Goal: Transaction & Acquisition: Purchase product/service

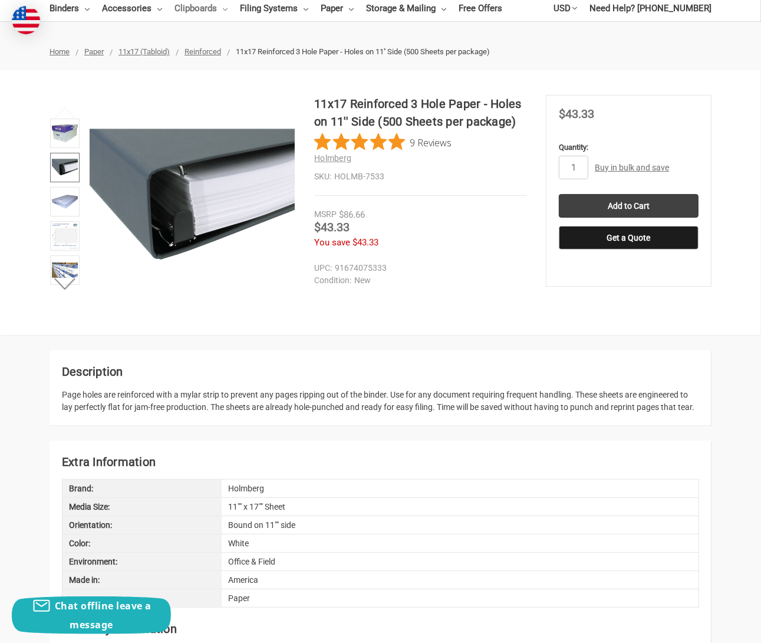
click at [207, 9] on link "Clipboards" at bounding box center [201, 8] width 53 height 26
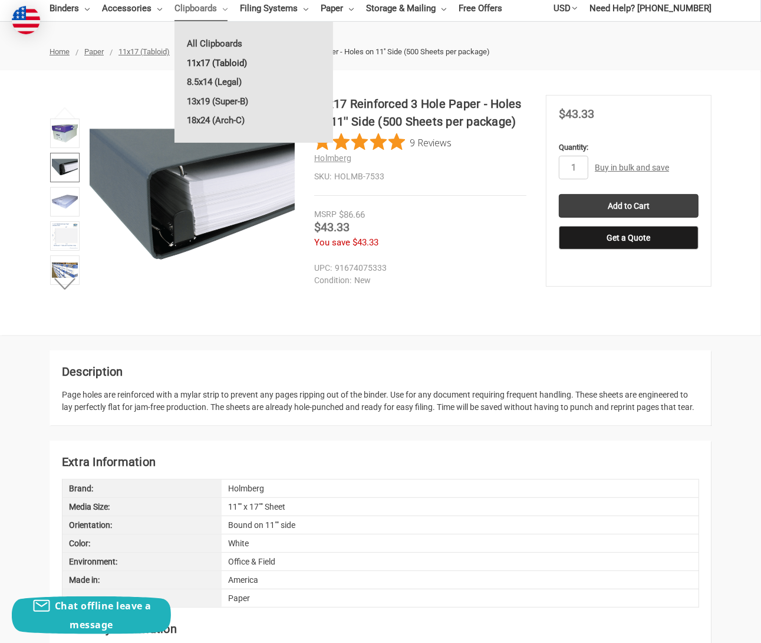
click at [214, 67] on link "11x17 (Tabloid)" at bounding box center [254, 63] width 159 height 19
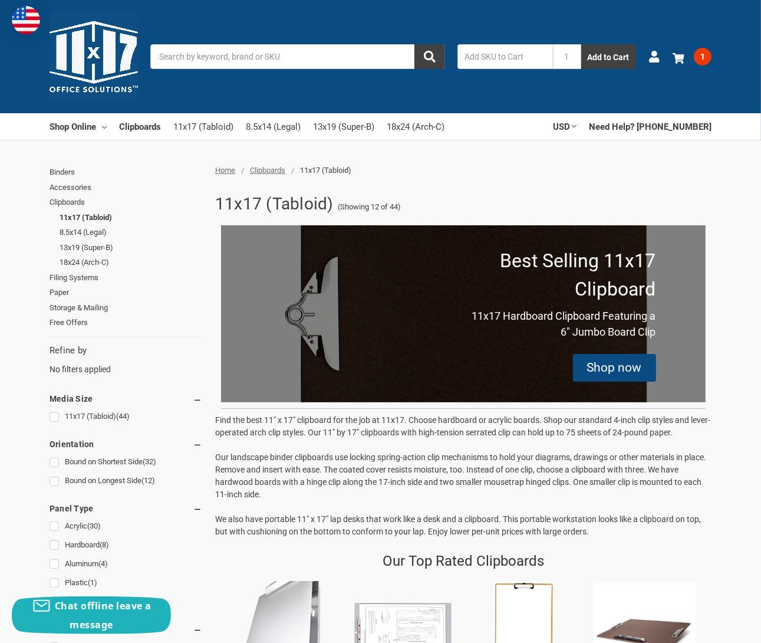
click at [495, 53] on input "text" at bounding box center [506, 56] width 96 height 25
type input "645160"
click at [582, 44] on button "Add to Cart" at bounding box center [609, 56] width 55 height 25
click at [708, 54] on span "2" at bounding box center [703, 57] width 18 height 18
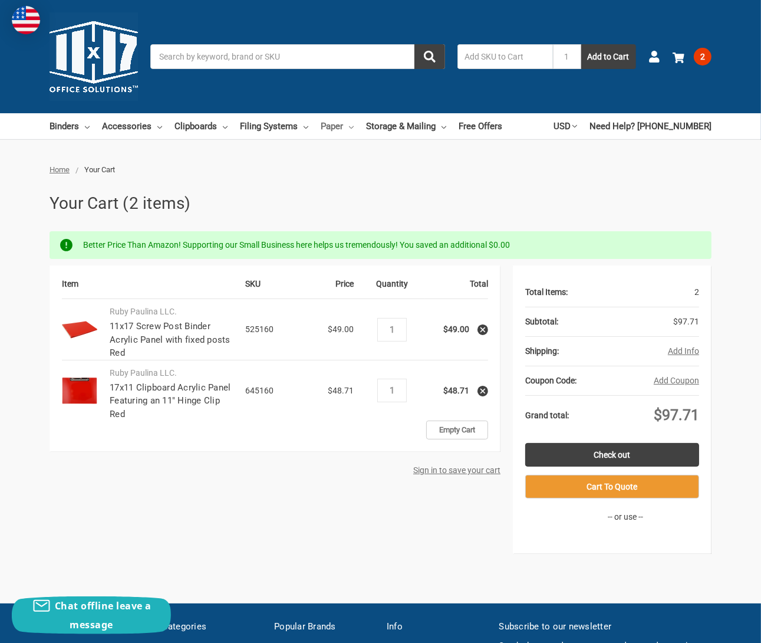
click at [333, 125] on link "Paper" at bounding box center [337, 126] width 33 height 26
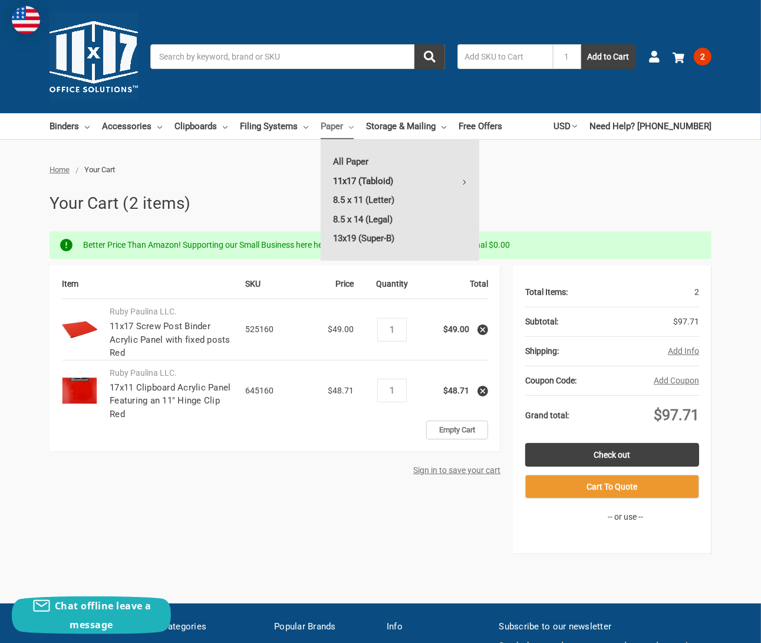
click at [360, 185] on link "11x17 (Tabloid)" at bounding box center [400, 181] width 159 height 19
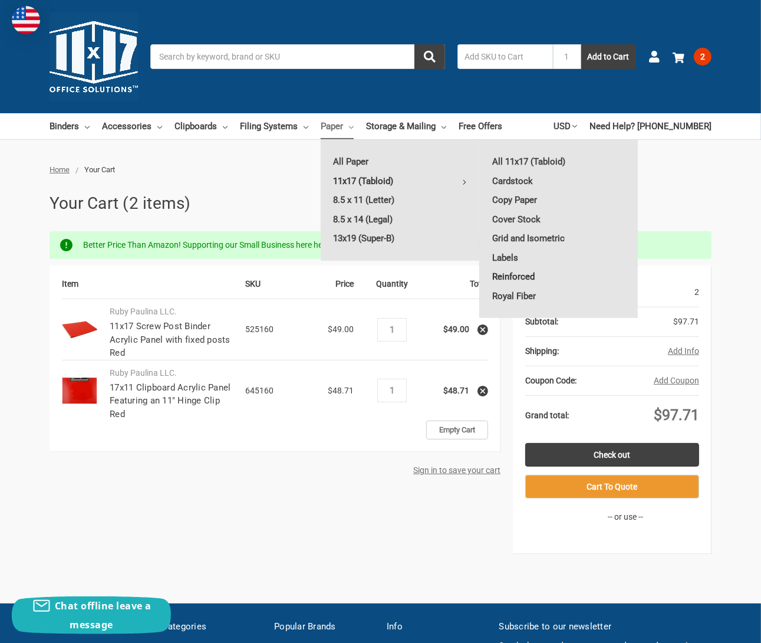
click at [512, 273] on link "Reinforced" at bounding box center [559, 276] width 158 height 19
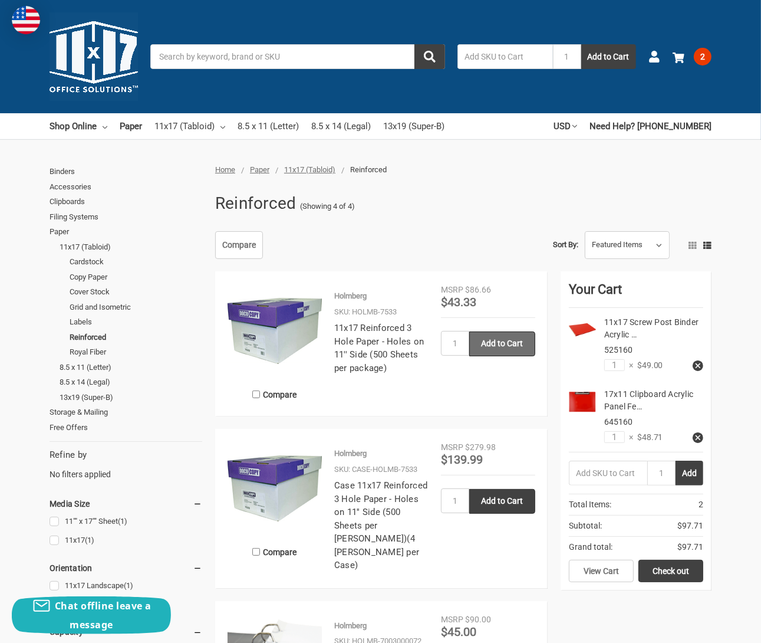
click at [496, 343] on input "Add to Cart" at bounding box center [502, 343] width 66 height 25
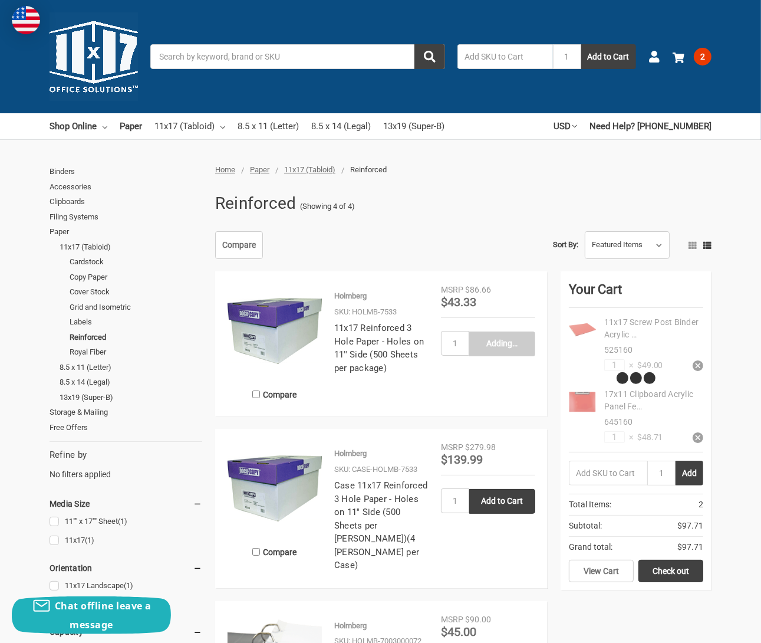
type input "Add to Cart"
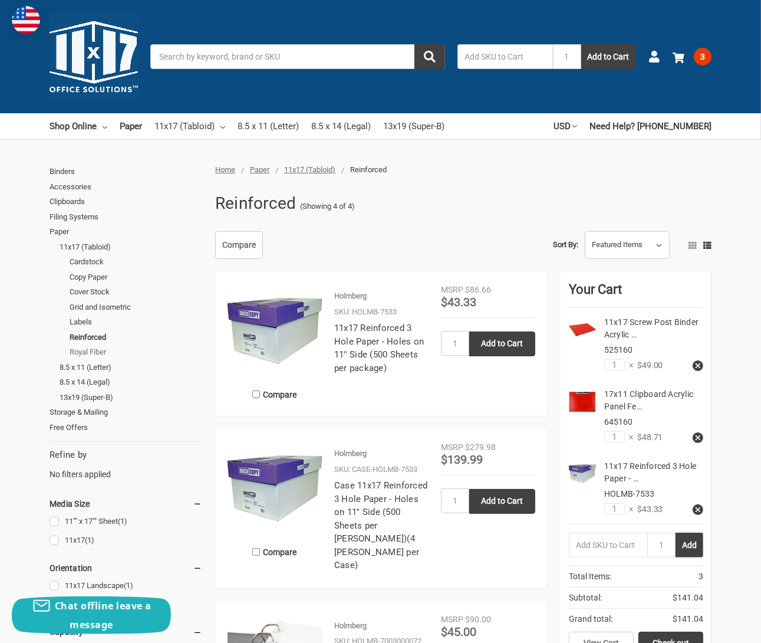
click at [79, 348] on link "Royal Fiber" at bounding box center [136, 351] width 133 height 15
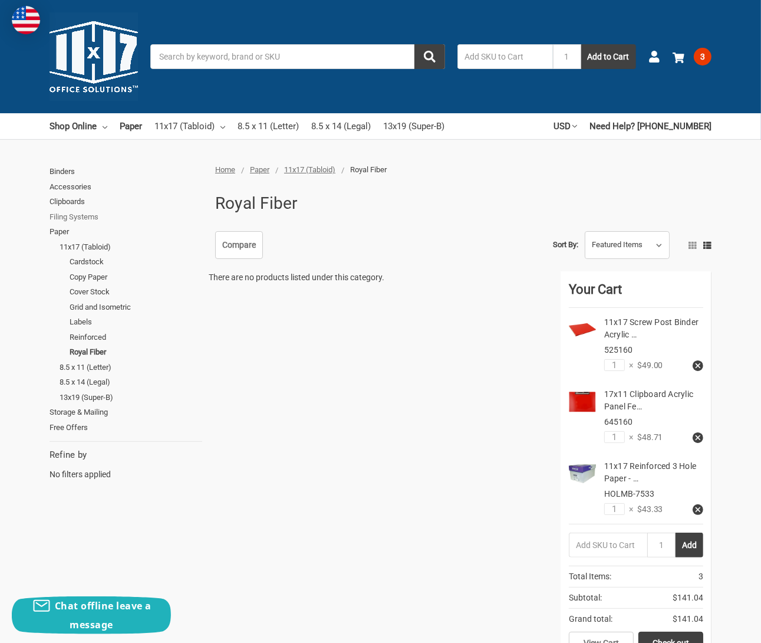
click at [92, 215] on link "Filing Systems" at bounding box center [126, 216] width 153 height 15
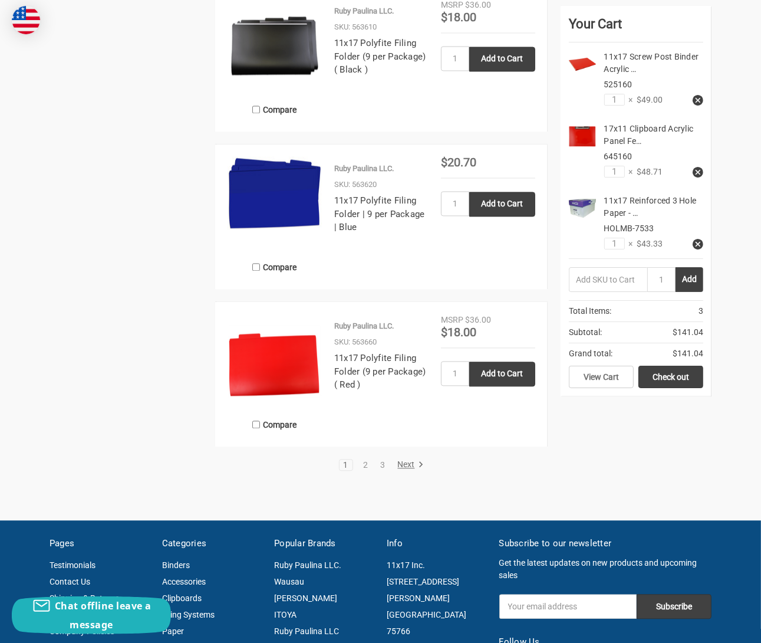
scroll to position [2064, 0]
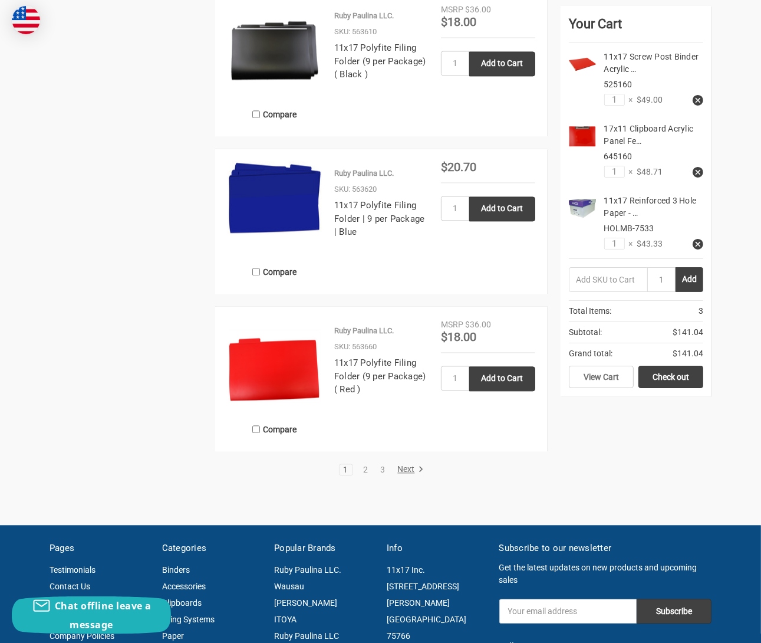
click at [405, 469] on link "Next" at bounding box center [409, 469] width 30 height 11
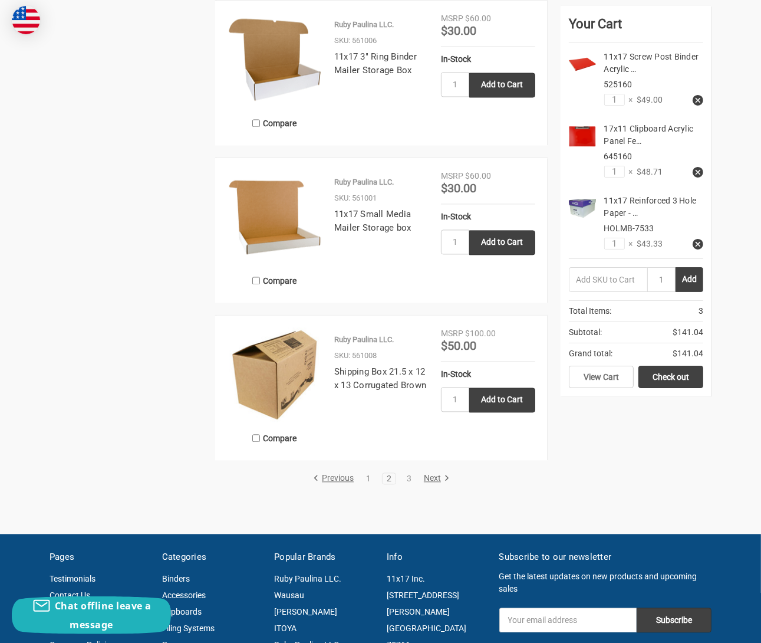
scroll to position [2064, 0]
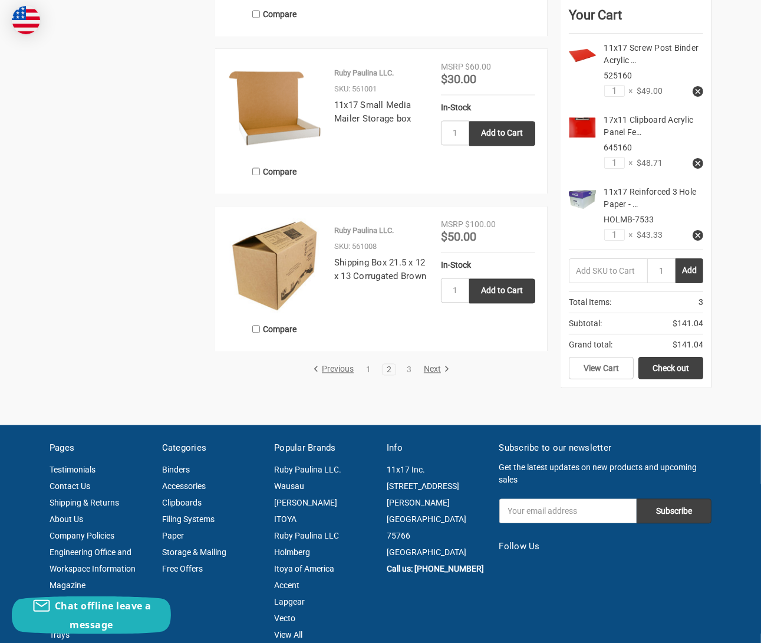
click at [433, 368] on link "Next" at bounding box center [435, 369] width 30 height 11
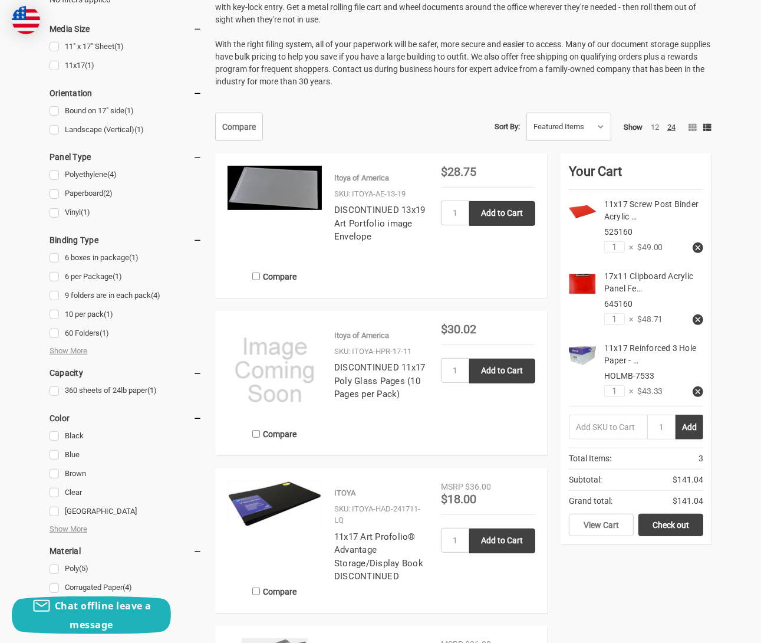
scroll to position [472, 0]
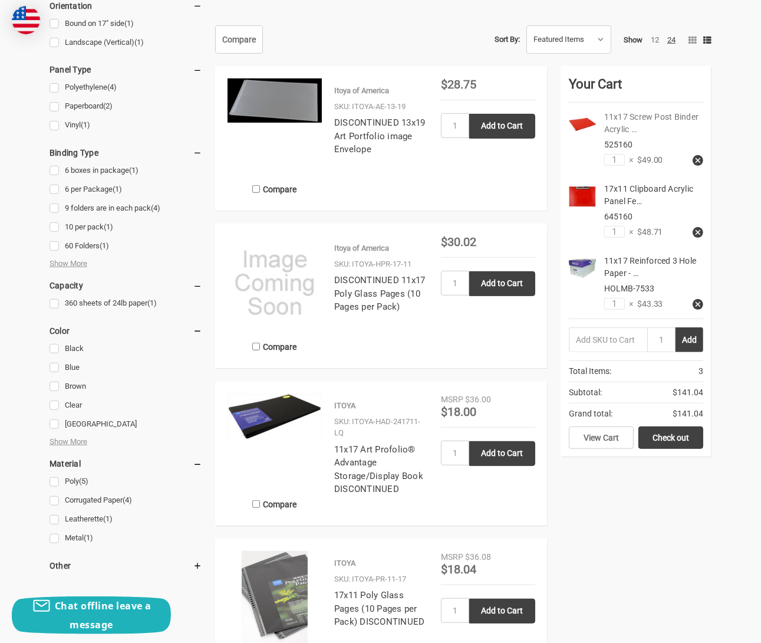
click at [643, 117] on link "11x17 Screw Post Binder Acrylic …" at bounding box center [652, 123] width 95 height 22
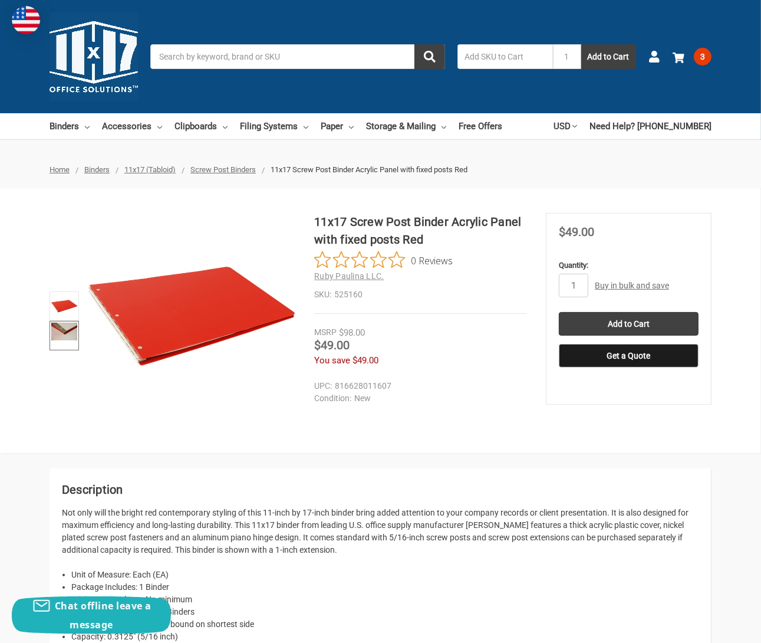
click at [65, 333] on img at bounding box center [64, 332] width 26 height 18
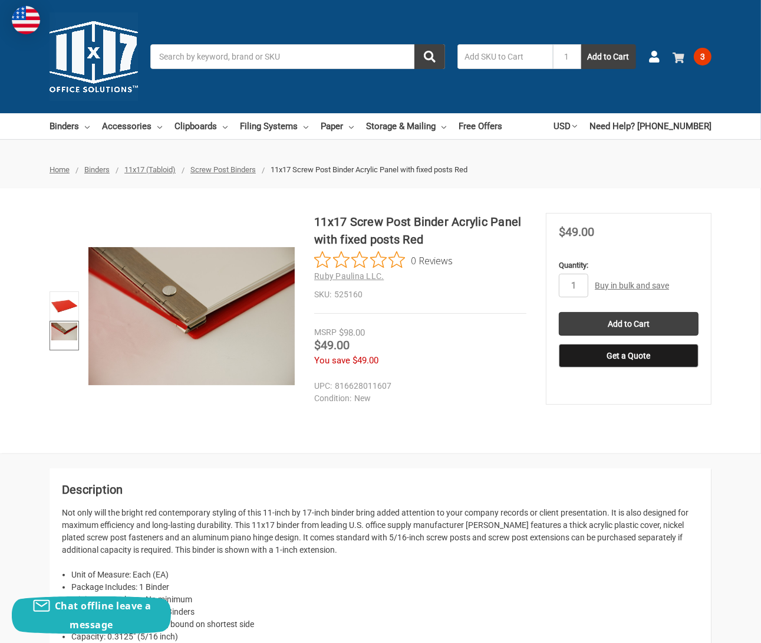
click at [702, 57] on span "3" at bounding box center [703, 57] width 18 height 18
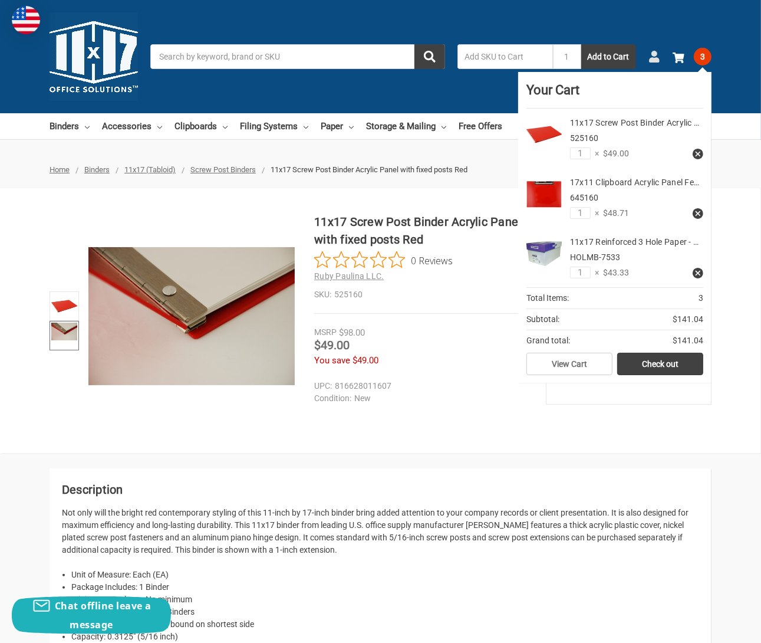
click at [656, 57] on icon at bounding box center [655, 57] width 12 height 12
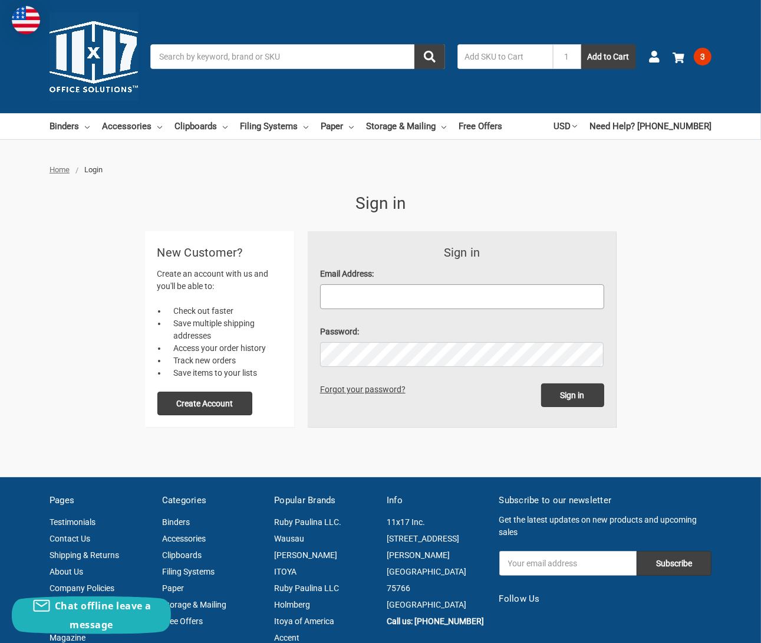
click at [425, 304] on input "Email Address:" at bounding box center [462, 296] width 284 height 25
type input "[EMAIL_ADDRESS][DOMAIN_NAME]"
click at [541, 383] on input "Sign in" at bounding box center [572, 395] width 63 height 24
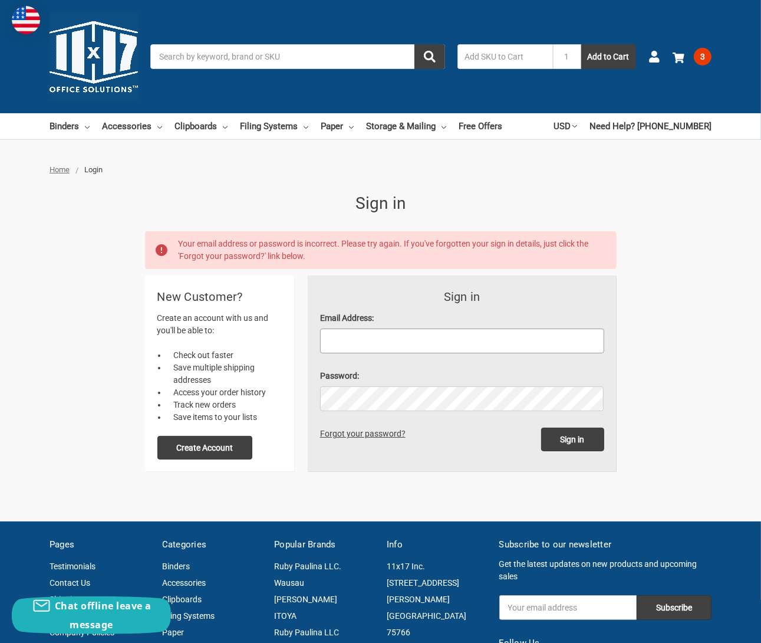
click at [359, 345] on input "Email Address:" at bounding box center [462, 341] width 284 height 25
type input "bobd@hhdesigninc.com"
click at [541, 428] on input "Sign in" at bounding box center [572, 440] width 63 height 24
click at [190, 442] on button "Create Account" at bounding box center [205, 448] width 96 height 24
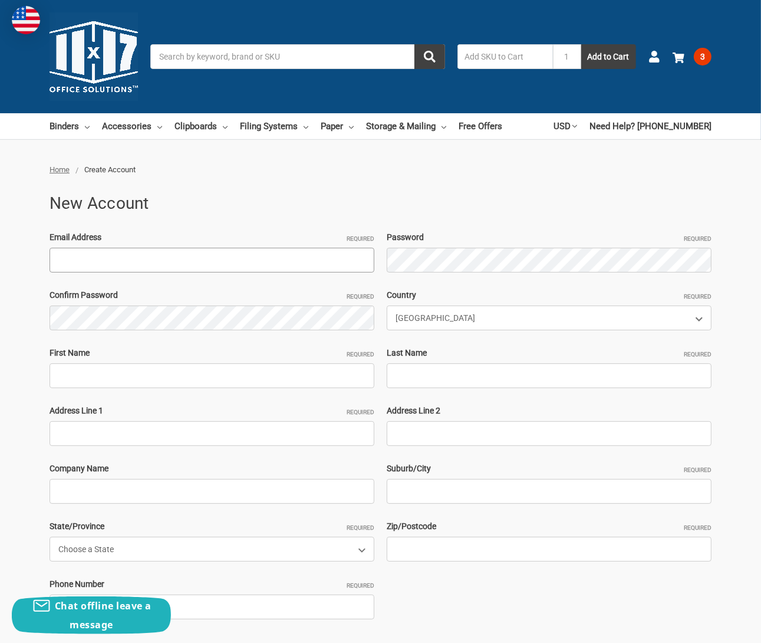
click at [126, 258] on input "Email Address Required" at bounding box center [212, 260] width 325 height 25
type input "bobd@hhdesigninc.com"
type input "Bobby"
type input "Dennis"
type input "3435 Shellbark Drive"
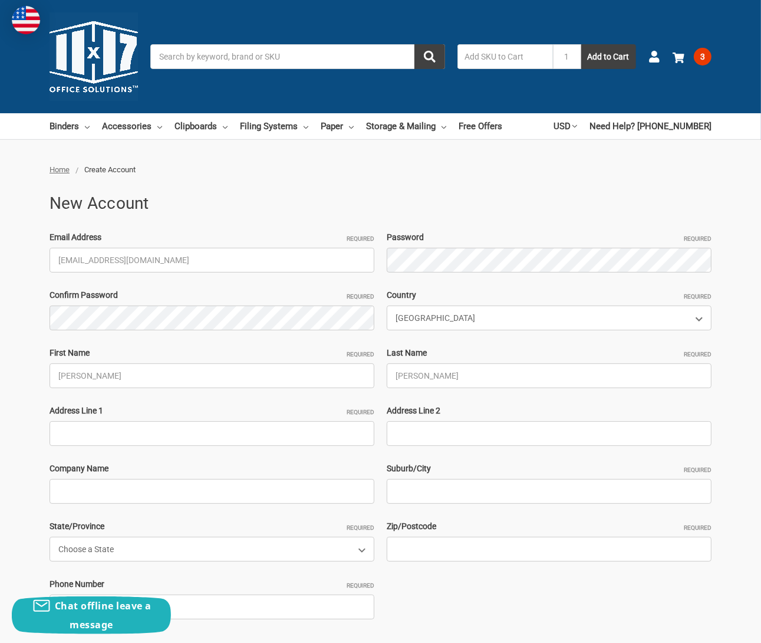
type input "H&H Design inc"
type input "WHITES CREEK"
select select "Tennessee"
type input "37189"
type input "8287138657"
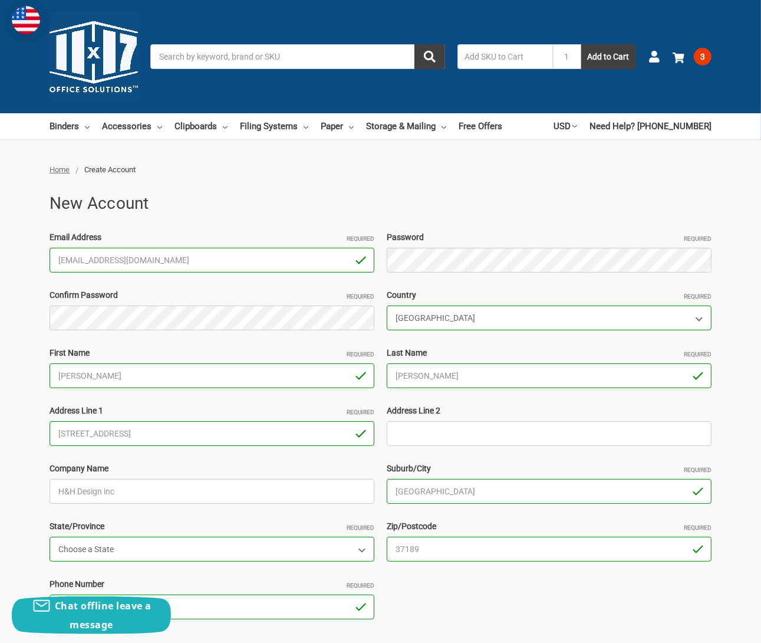
click at [337, 209] on h1 "New Account" at bounding box center [381, 203] width 662 height 25
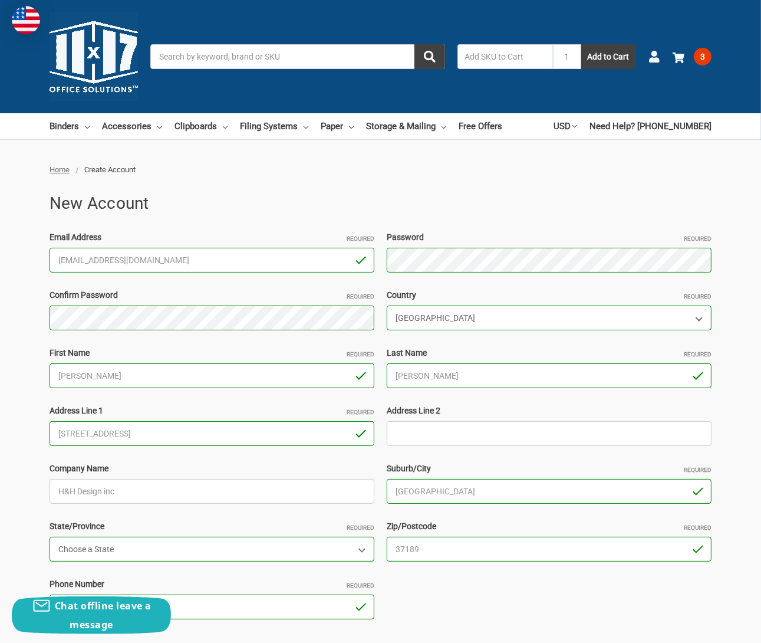
click at [173, 336] on div "Email Address Required bobd@hhdesigninc.com Password Required Confirm Password …" at bounding box center [381, 433] width 675 height 405
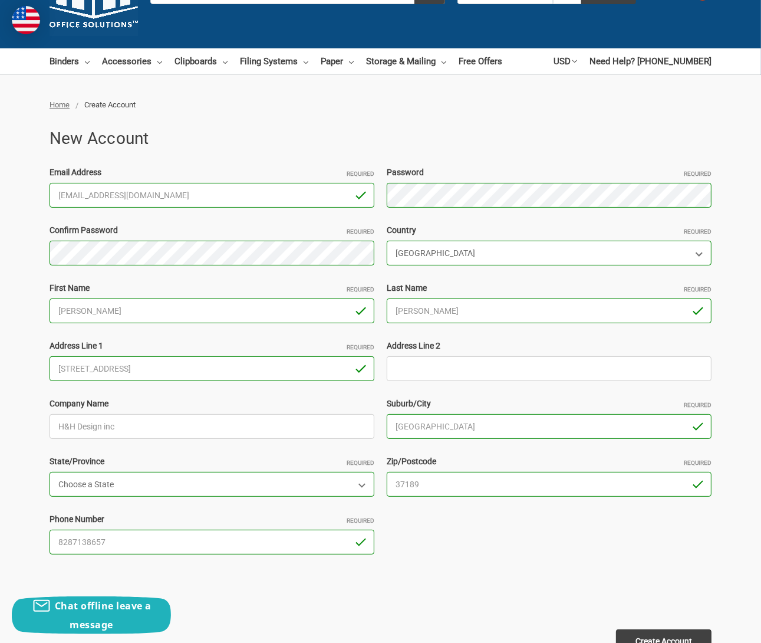
scroll to position [177, 0]
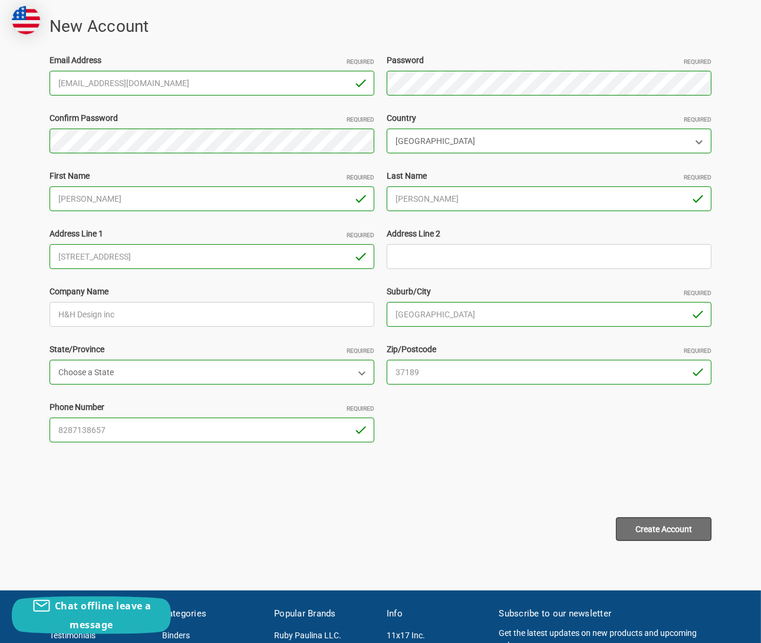
click at [640, 533] on input "Create Account" at bounding box center [664, 529] width 96 height 24
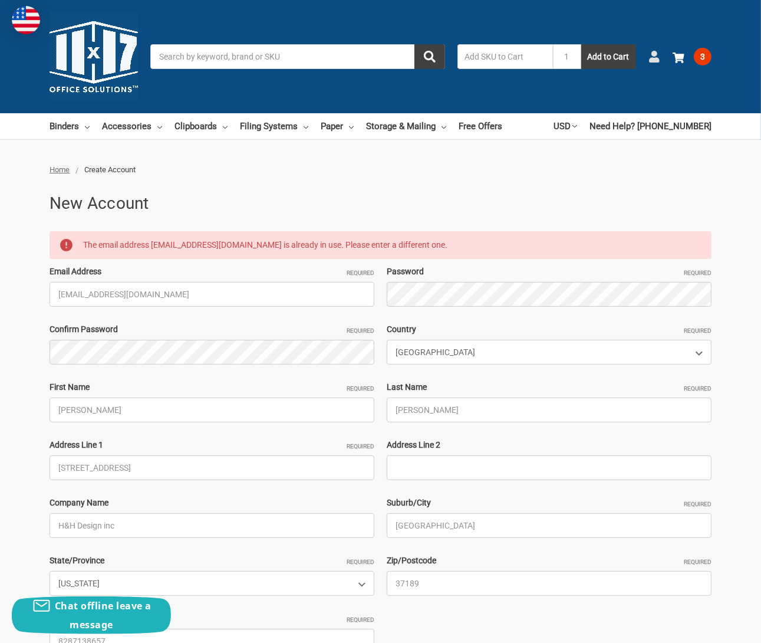
click at [652, 53] on use at bounding box center [654, 57] width 10 height 12
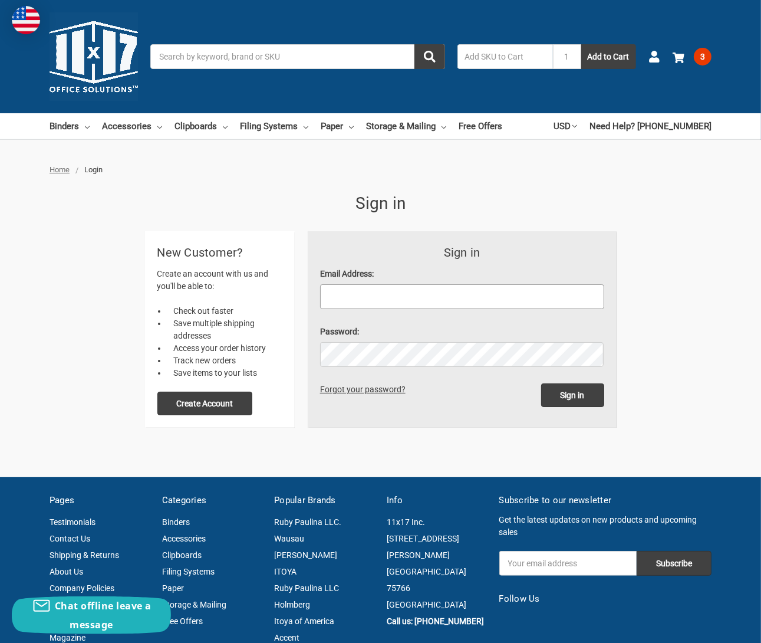
click at [422, 305] on input "Email Address:" at bounding box center [462, 296] width 284 height 25
type input "[EMAIL_ADDRESS][DOMAIN_NAME]"
click at [360, 392] on link "Forgot your password?" at bounding box center [365, 389] width 90 height 9
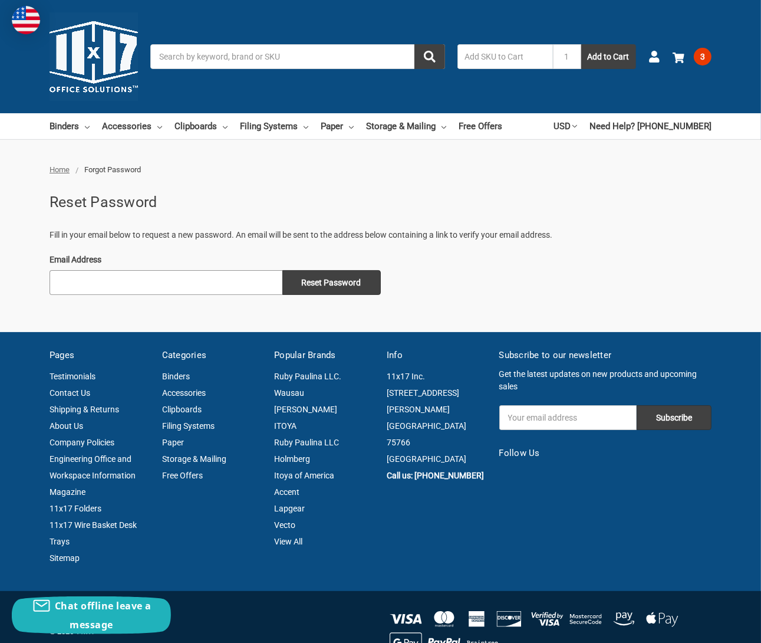
click at [186, 277] on input "Email Address" at bounding box center [166, 282] width 233 height 25
type input "bobd@hhdesigninc.com"
click at [317, 281] on input "Reset Password" at bounding box center [332, 282] width 98 height 25
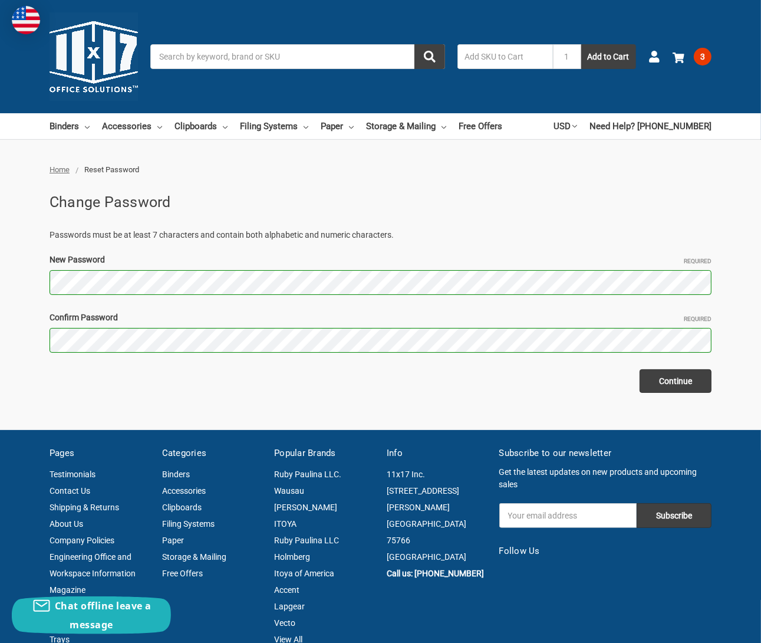
click at [640, 369] on input "Continue" at bounding box center [676, 381] width 72 height 24
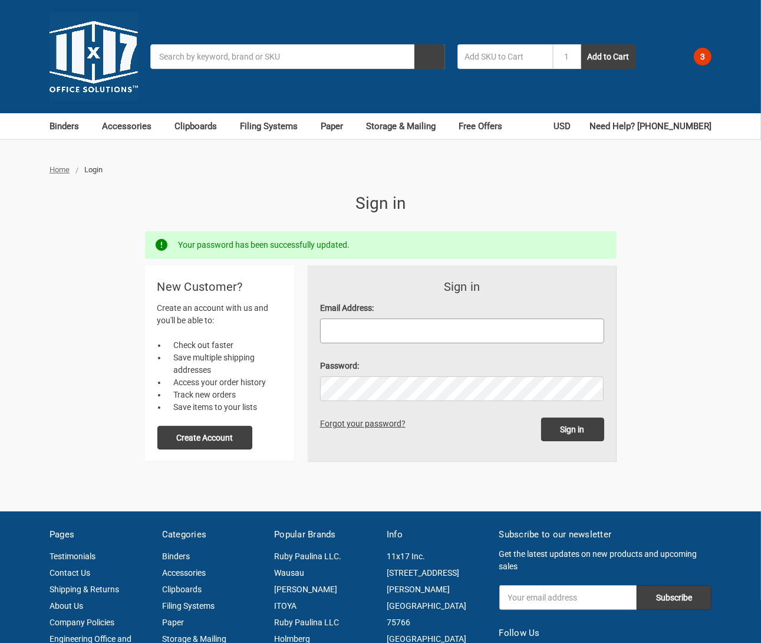
click at [416, 324] on input "Email Address:" at bounding box center [462, 331] width 284 height 25
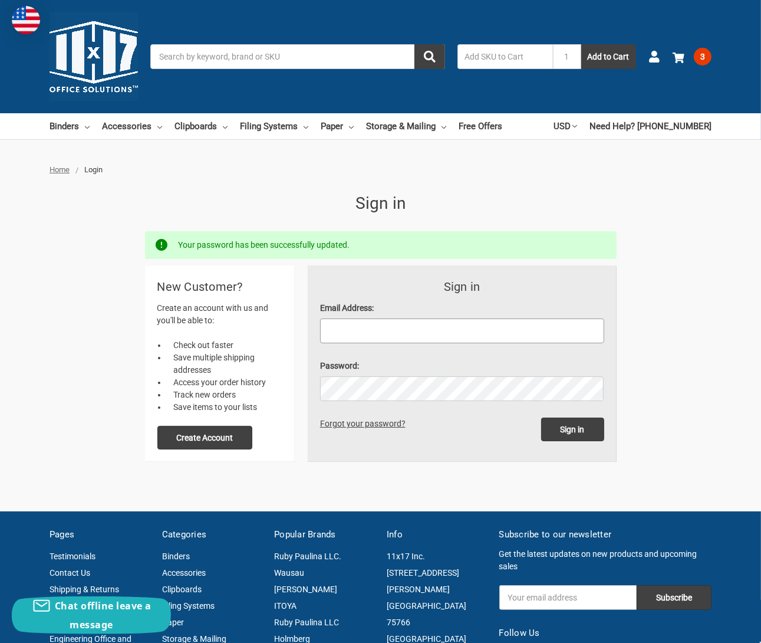
type input "[EMAIL_ADDRESS][DOMAIN_NAME]"
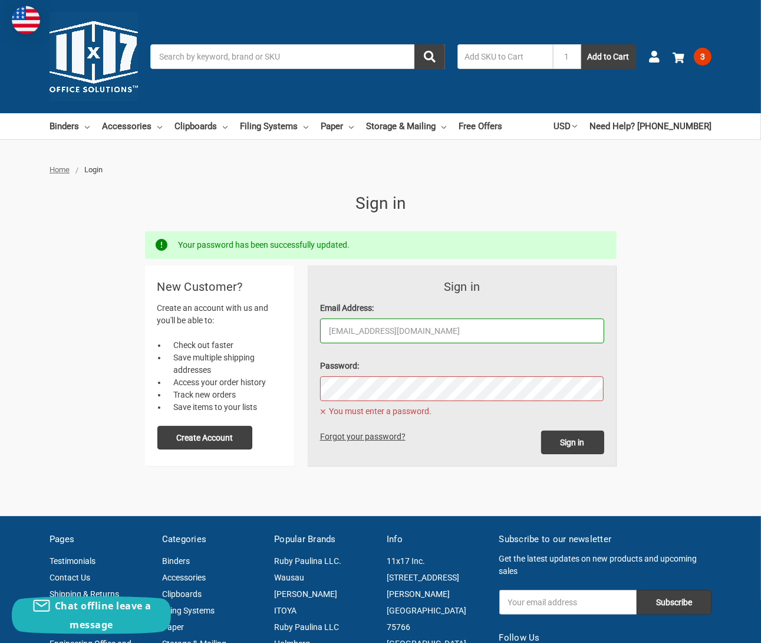
click at [350, 373] on div "Password: You must enter a password." at bounding box center [462, 387] width 284 height 54
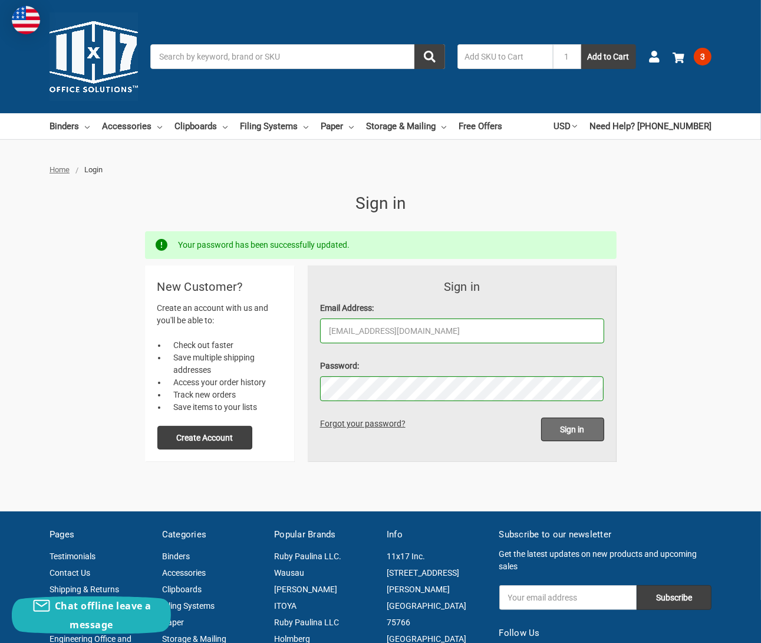
click at [571, 423] on input "Sign in" at bounding box center [572, 430] width 63 height 24
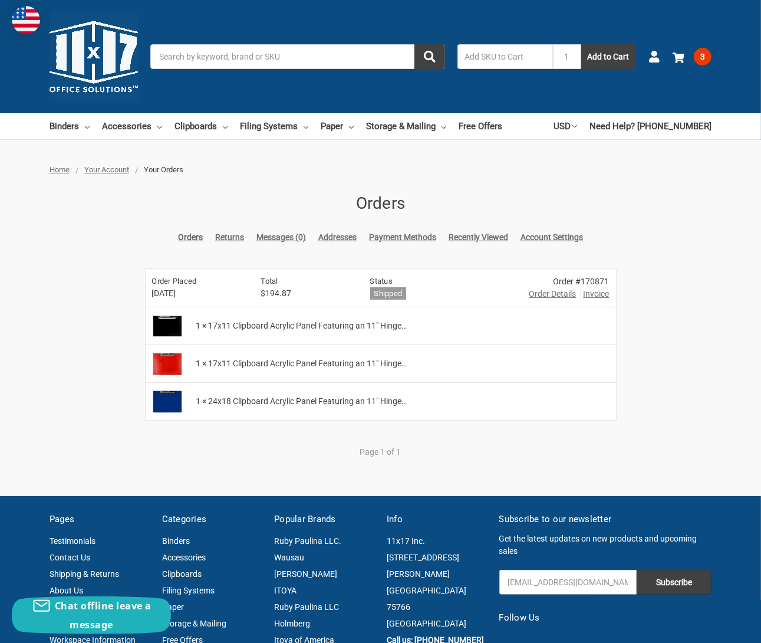
click at [654, 213] on div "Home Your Account Your Orders Orders Orders Returns Messages (0) Addresses Paym…" at bounding box center [380, 317] width 761 height 307
click at [701, 62] on span "3" at bounding box center [703, 57] width 18 height 18
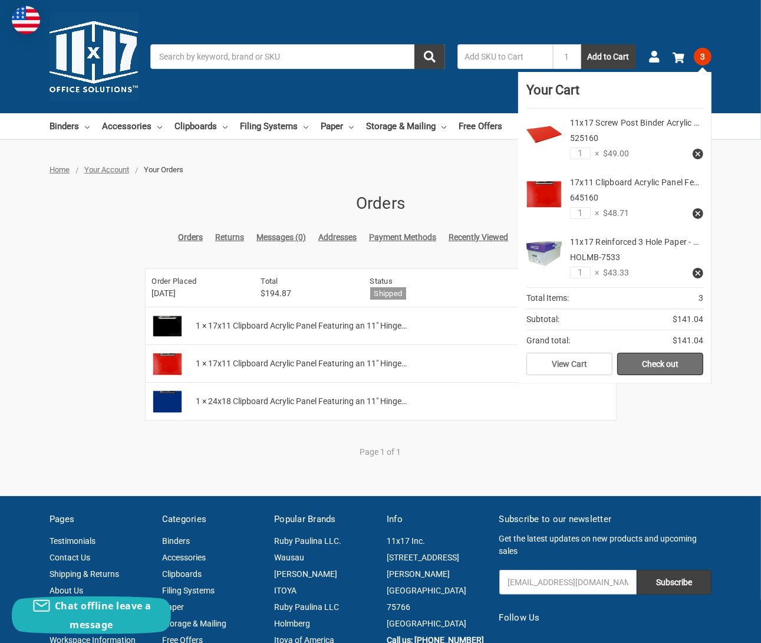
click at [658, 359] on link "Check out" at bounding box center [661, 364] width 86 height 22
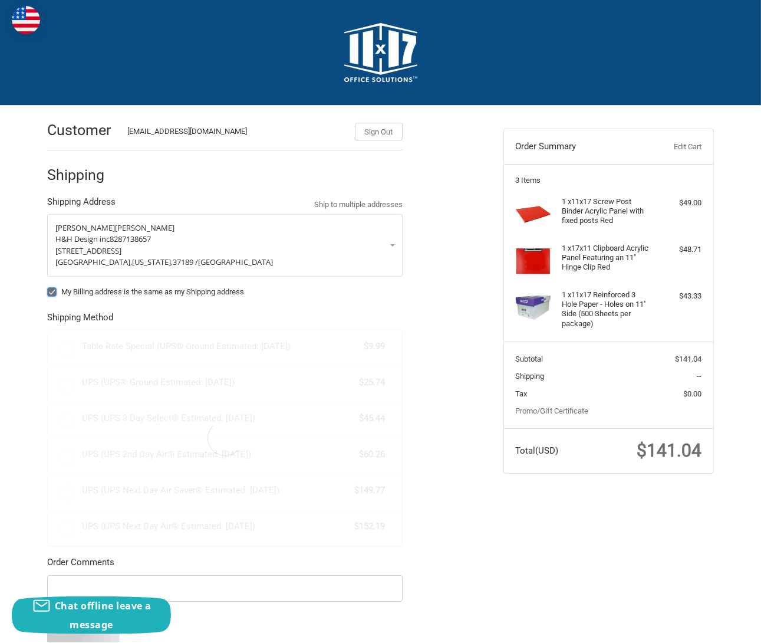
radio input "true"
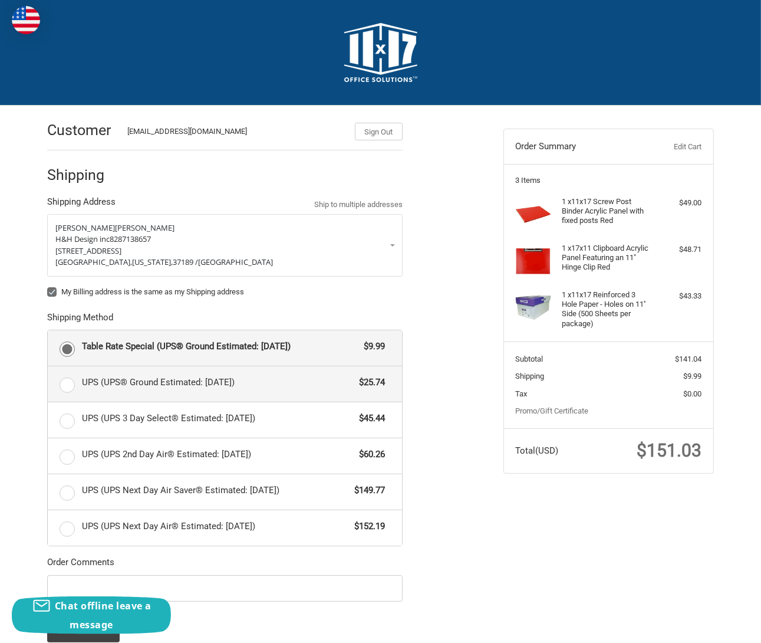
click at [68, 385] on label "UPS (UPS® Ground Estimated: Wed, Sep 17) $25.74" at bounding box center [225, 383] width 354 height 35
click at [48, 367] on input "UPS (UPS® Ground Estimated: Wed, Sep 17) $25.74" at bounding box center [48, 366] width 1 height 1
radio input "true"
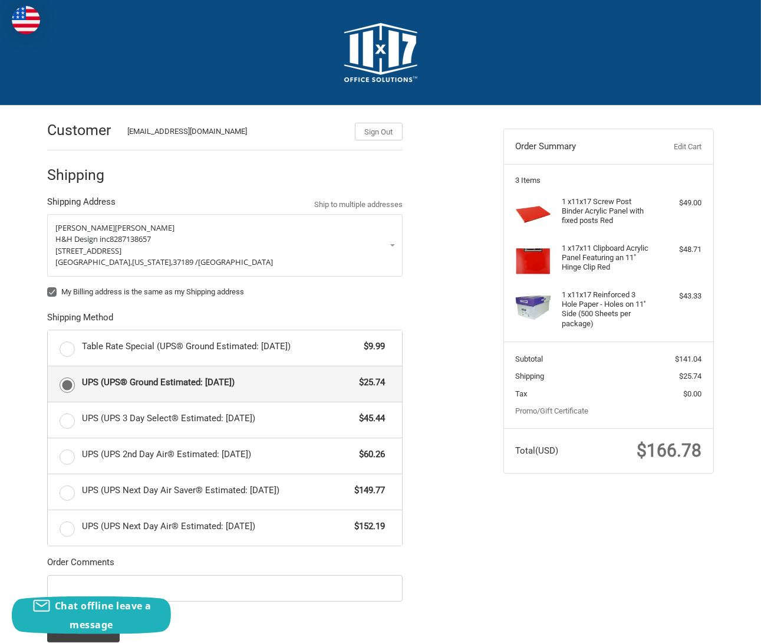
click at [474, 536] on div "Customer bobd@hhdesigninc.com Sign Out Shipping Shipping Address Ship to multip…" at bounding box center [266, 426] width 457 height 641
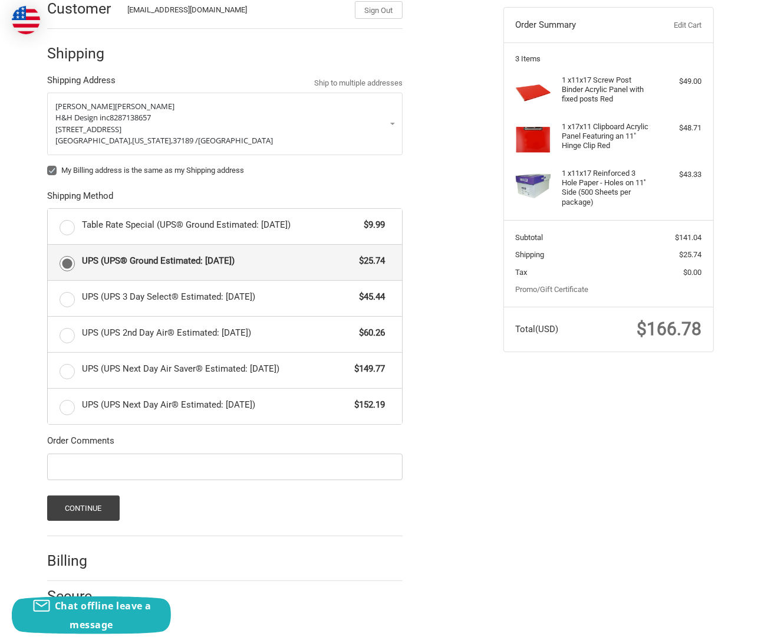
scroll to position [125, 0]
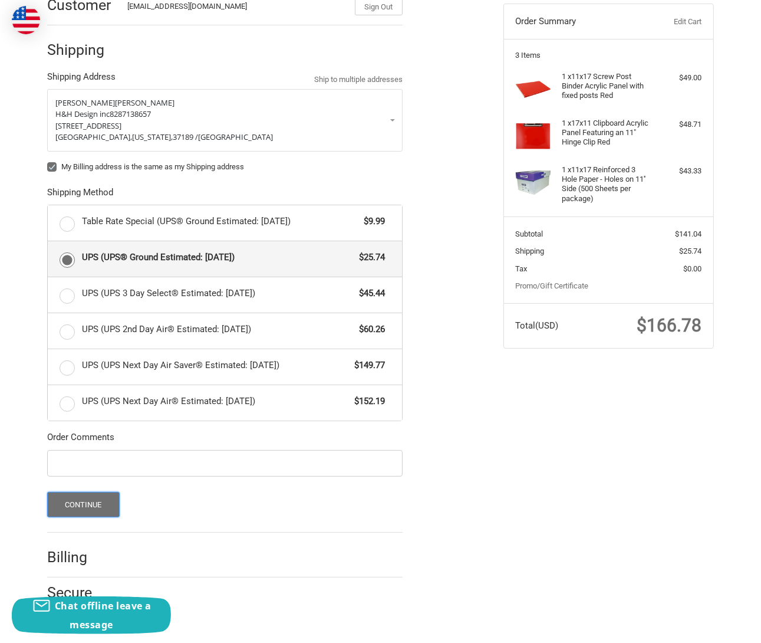
click at [102, 507] on button "Continue" at bounding box center [83, 504] width 73 height 25
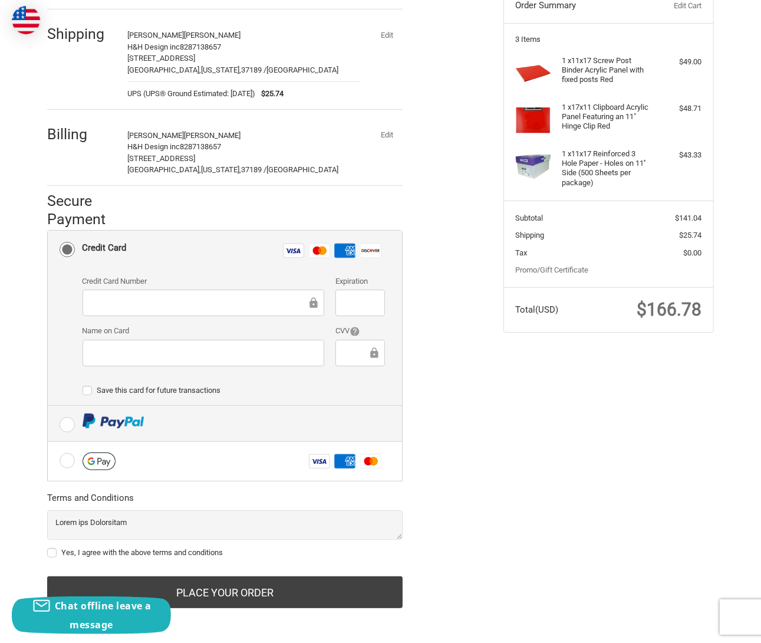
scroll to position [142, 0]
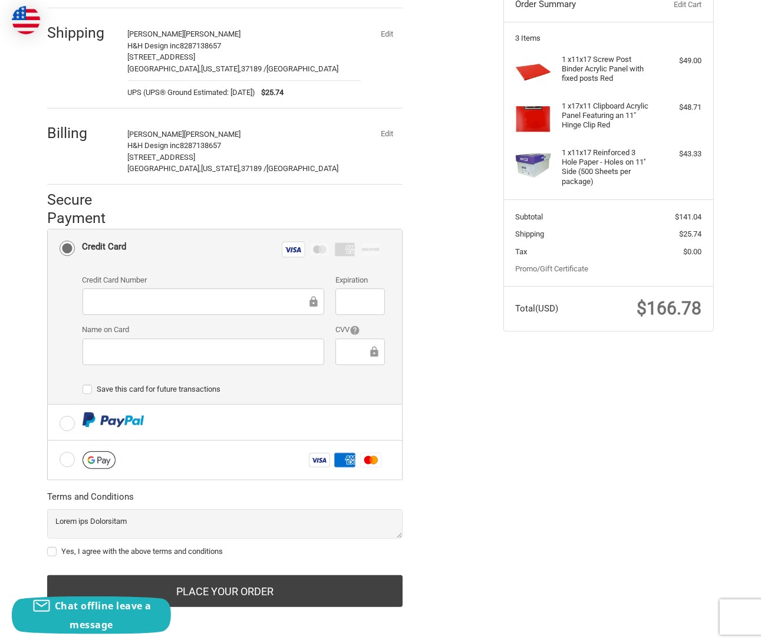
click at [539, 422] on div "Customer bobd@hhdesigninc.com Sign Out Shipping Bobby Dennis H&H Design inc 828…" at bounding box center [381, 297] width 708 height 669
click at [52, 548] on label "Yes, I agree with the above terms and conditions" at bounding box center [225, 551] width 356 height 9
click at [48, 546] on input "Yes, I agree with the above terms and conditions" at bounding box center [47, 546] width 1 height 1
checkbox input "true"
click at [385, 133] on button "Edit" at bounding box center [387, 134] width 31 height 17
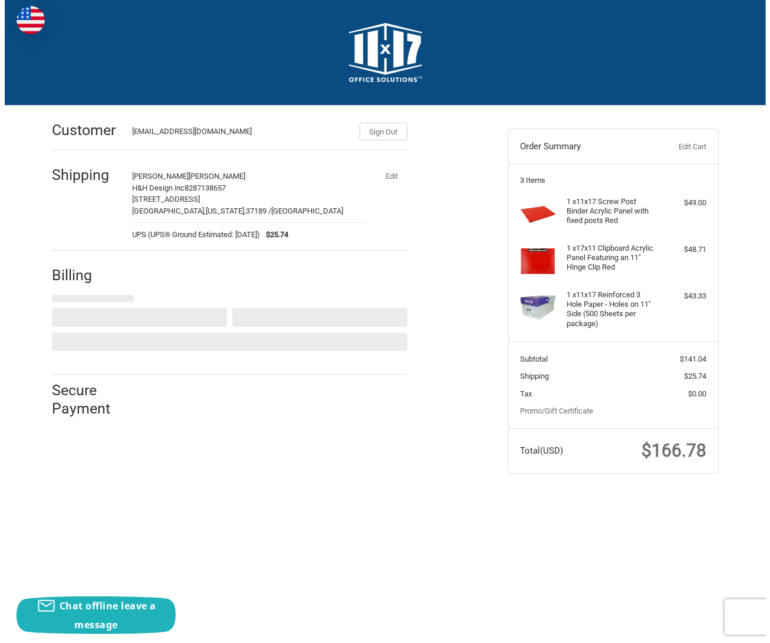
scroll to position [0, 0]
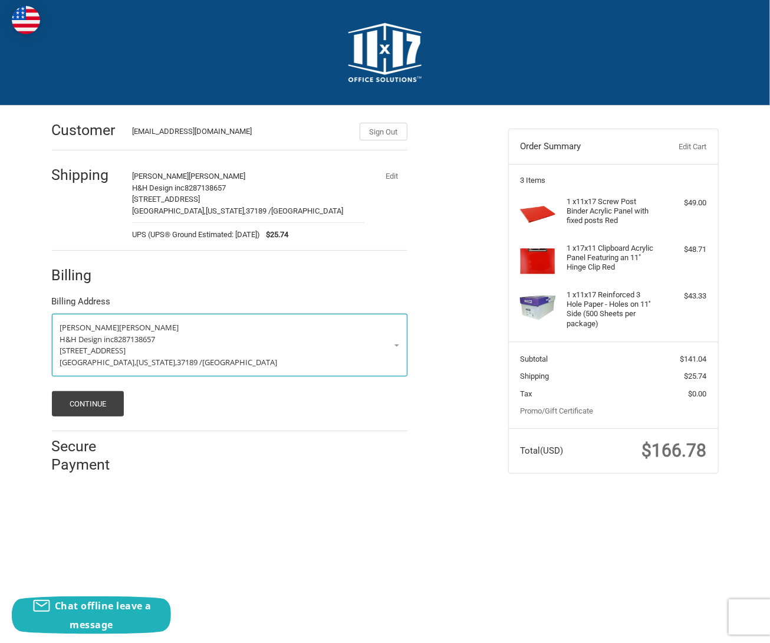
click at [122, 352] on span "3435 Shellbark Drive" at bounding box center [93, 350] width 66 height 11
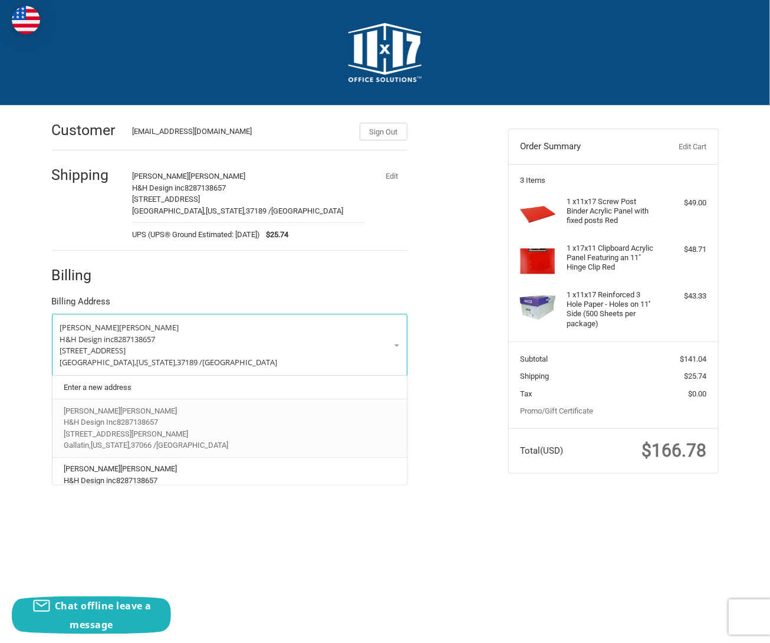
click at [143, 429] on p "698 Wallace Road" at bounding box center [229, 434] width 331 height 12
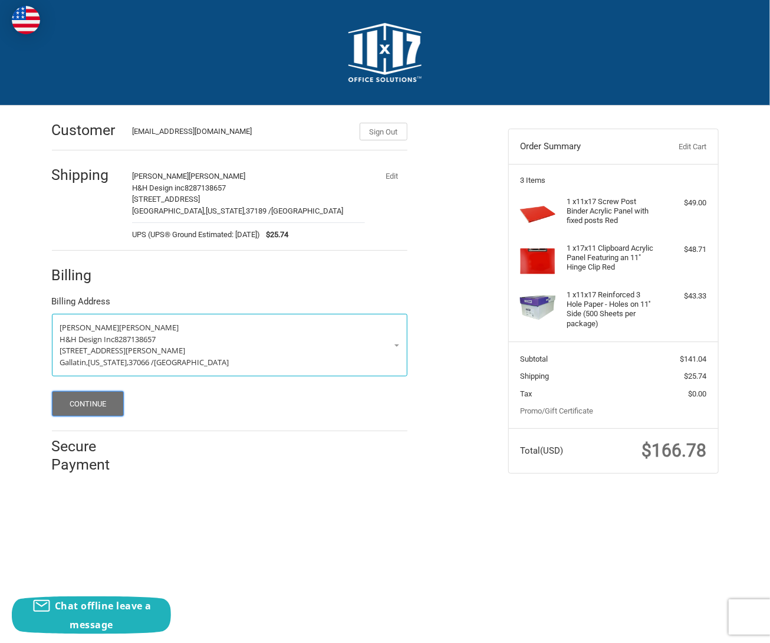
click at [98, 403] on button "Continue" at bounding box center [88, 403] width 73 height 25
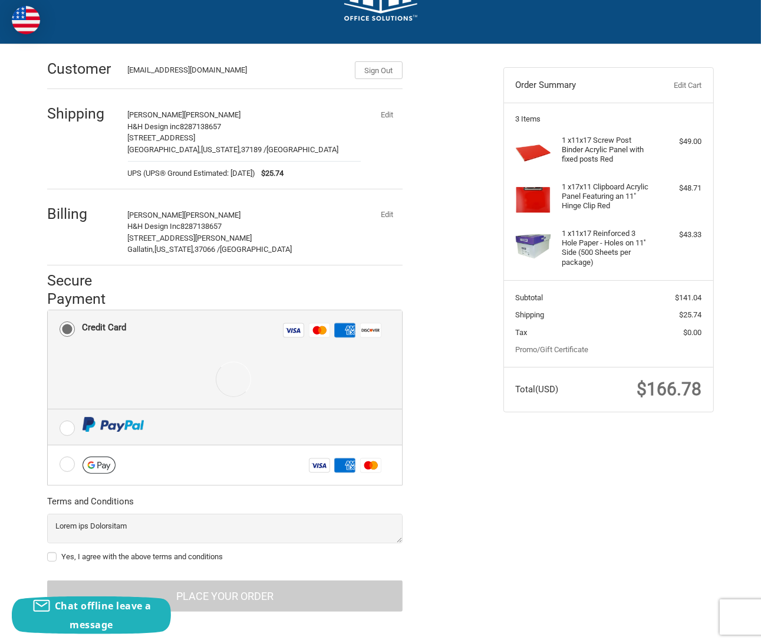
scroll to position [67, 0]
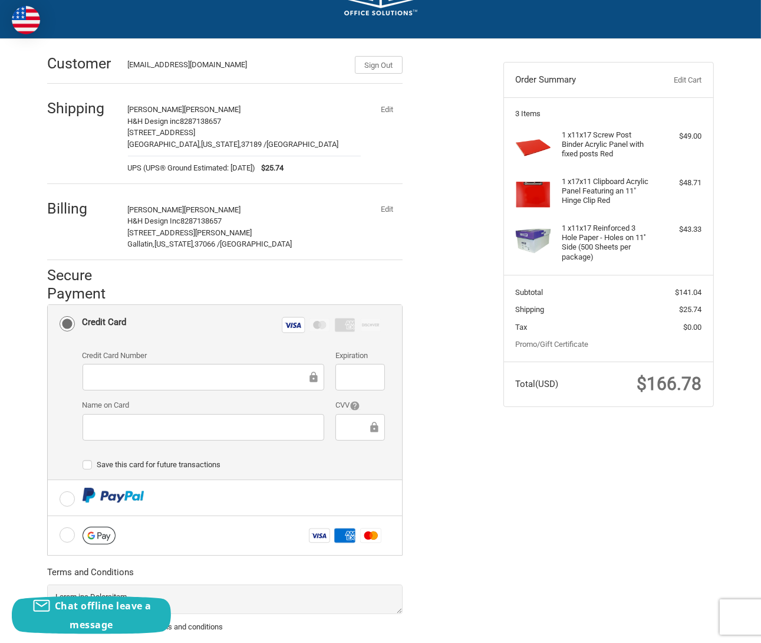
click at [477, 469] on div "Customer bobd@hhdesigninc.com Sign Out Shipping Bobby Dennis H&H Design inc 828…" at bounding box center [266, 368] width 457 height 658
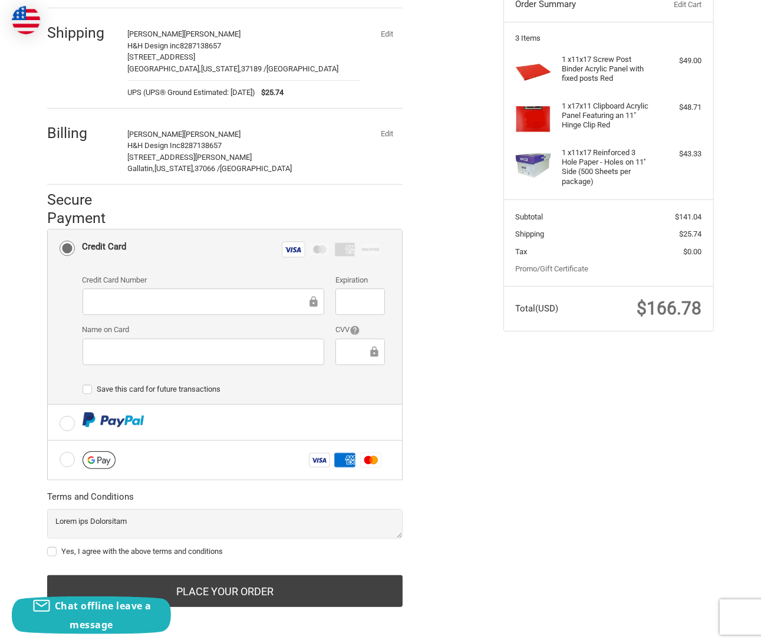
click at [55, 550] on label "Yes, I agree with the above terms and conditions" at bounding box center [225, 551] width 356 height 9
click at [48, 546] on input "Yes, I agree with the above terms and conditions" at bounding box center [47, 546] width 1 height 1
checkbox input "true"
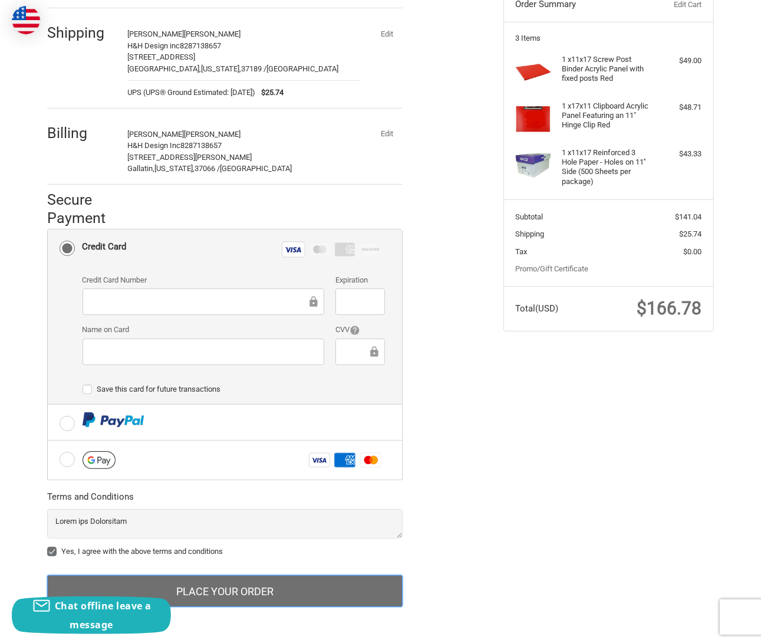
click at [132, 581] on button "Place Your Order" at bounding box center [225, 591] width 356 height 32
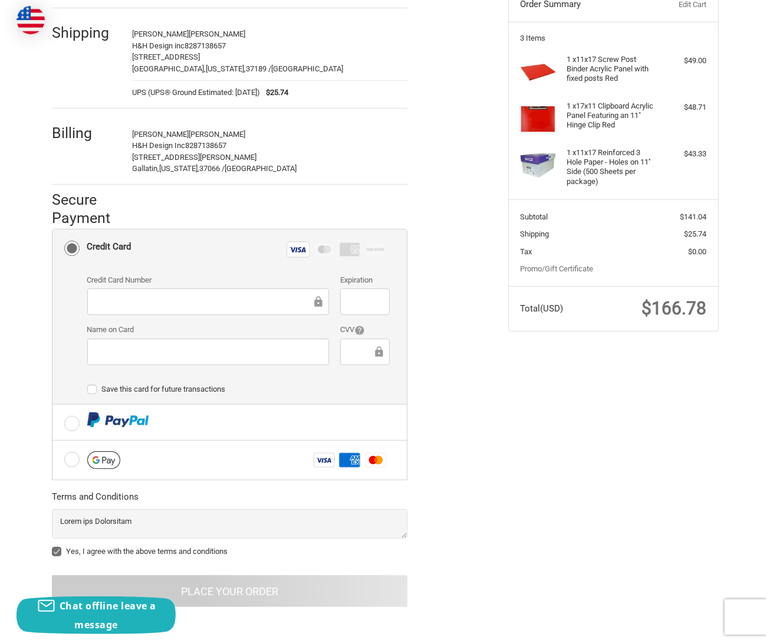
scroll to position [0, 0]
